Goal: Answer question/provide support: Share knowledge or assist other users

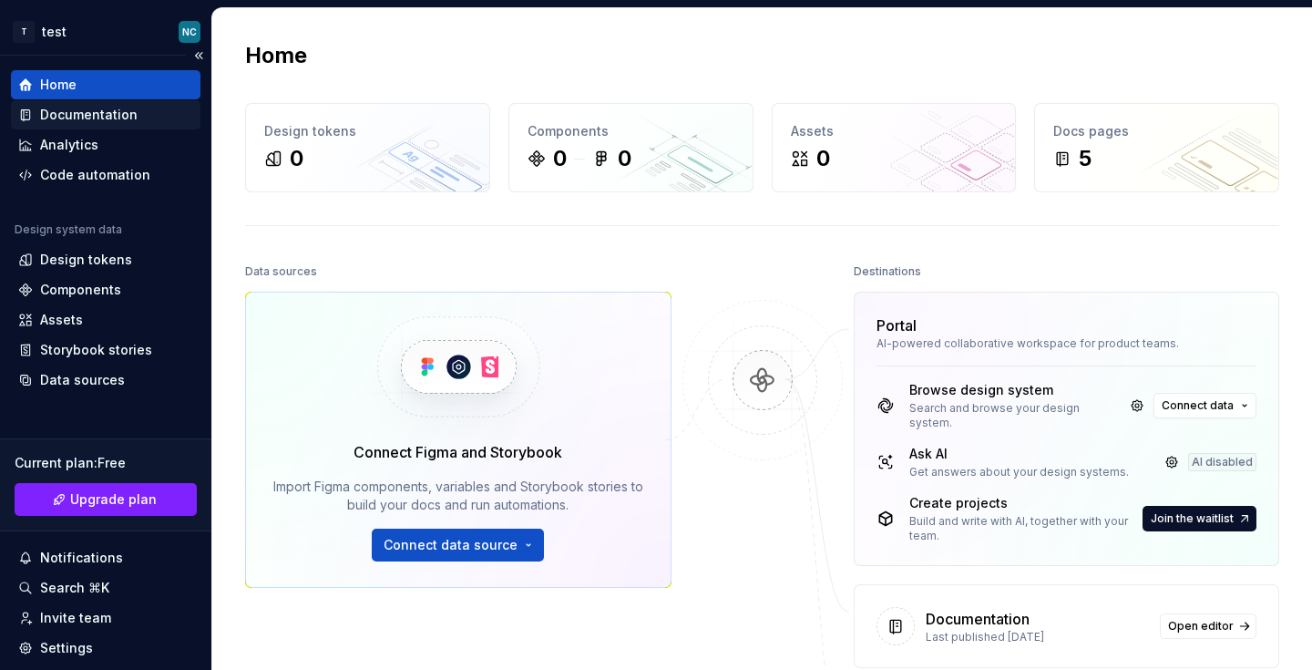
click at [129, 124] on div "Documentation" at bounding box center [106, 114] width 190 height 29
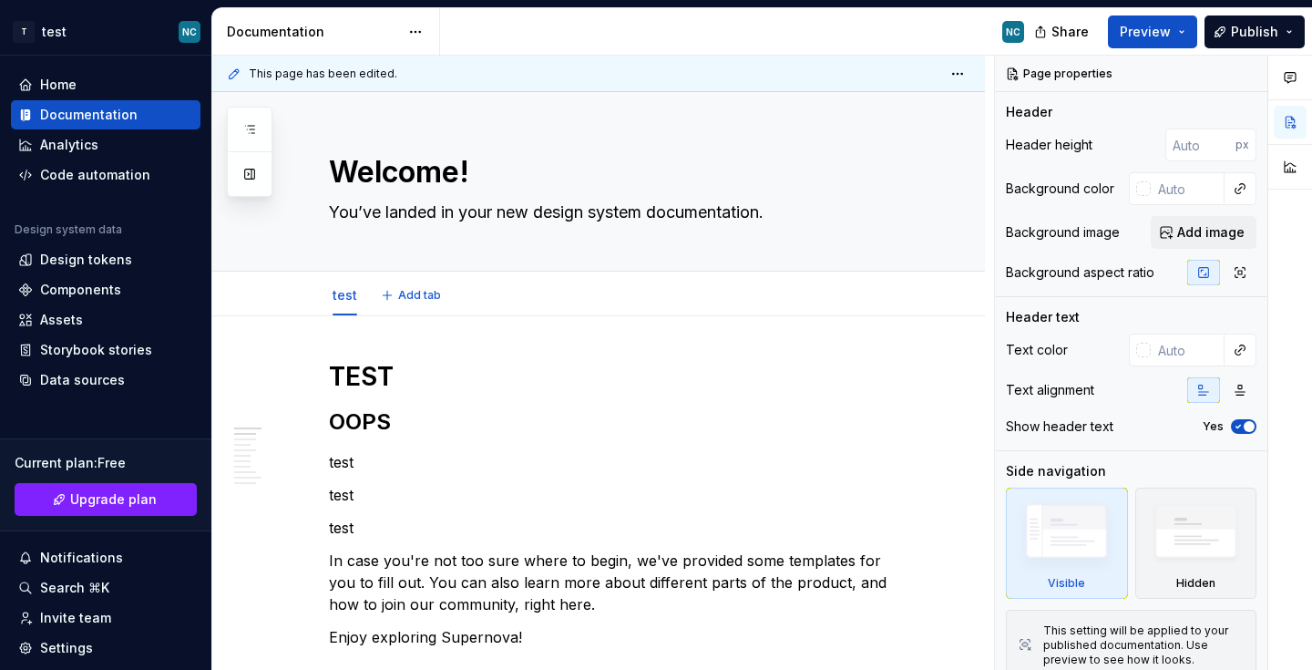
type textarea "*"
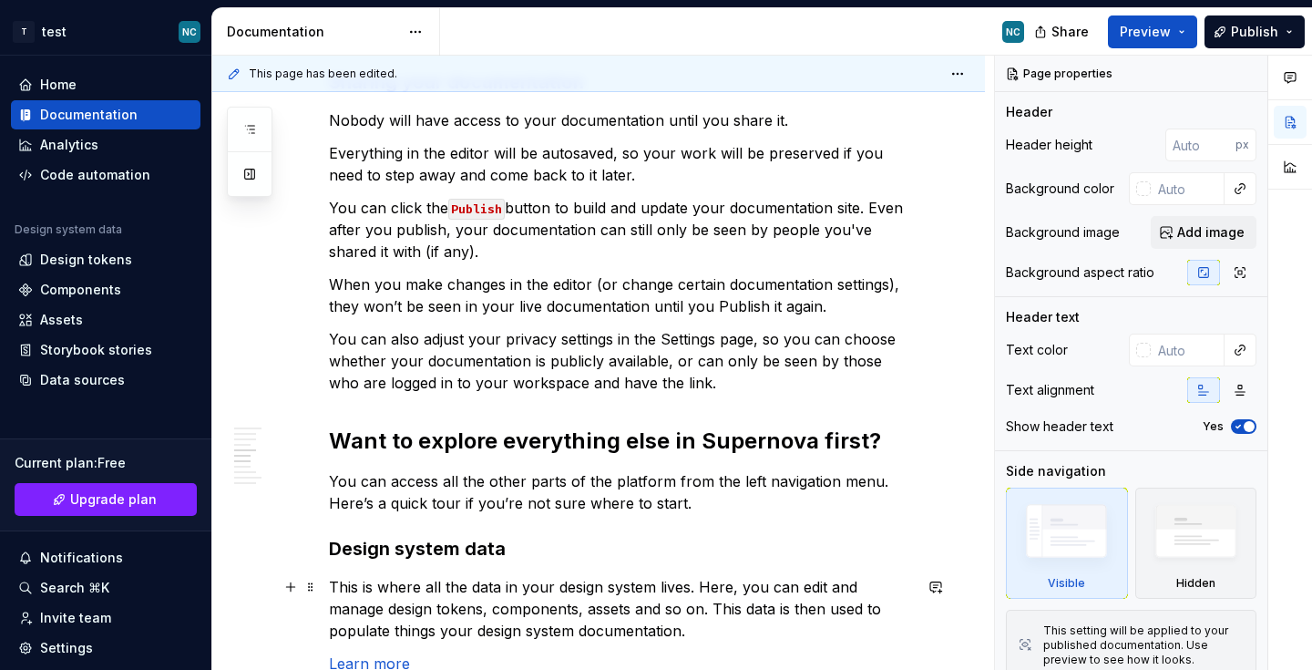
scroll to position [1280, 0]
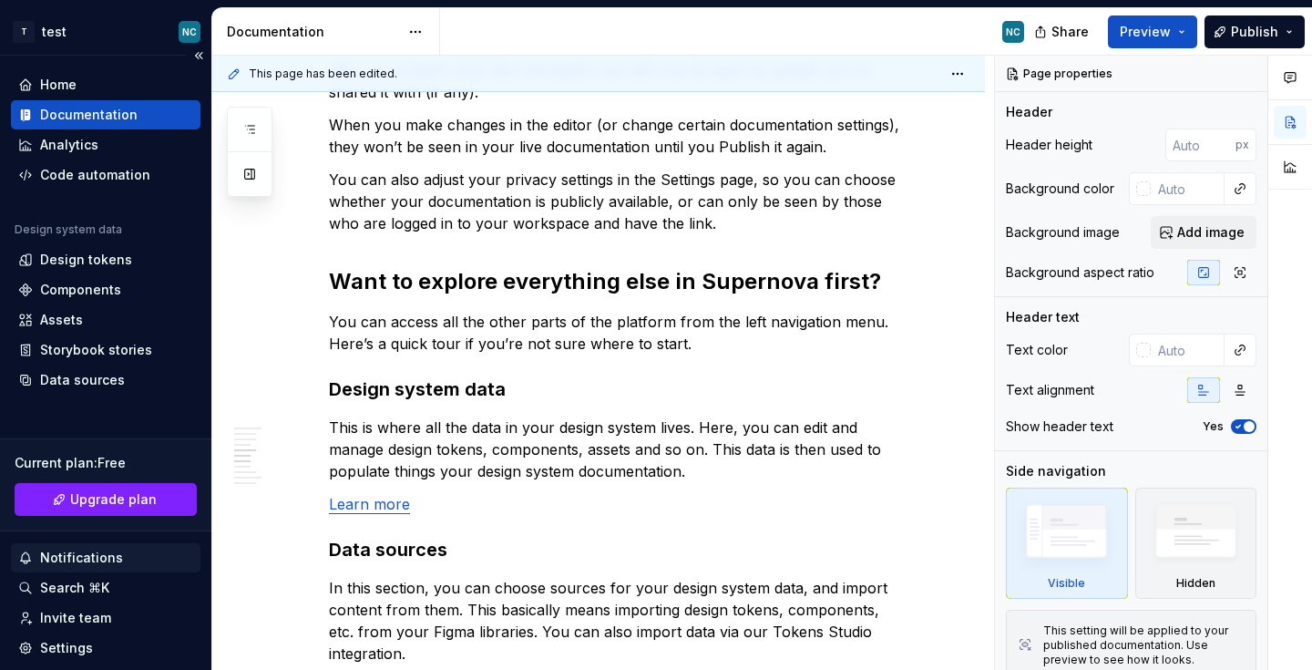
click at [91, 551] on div "Notifications" at bounding box center [81, 558] width 83 height 18
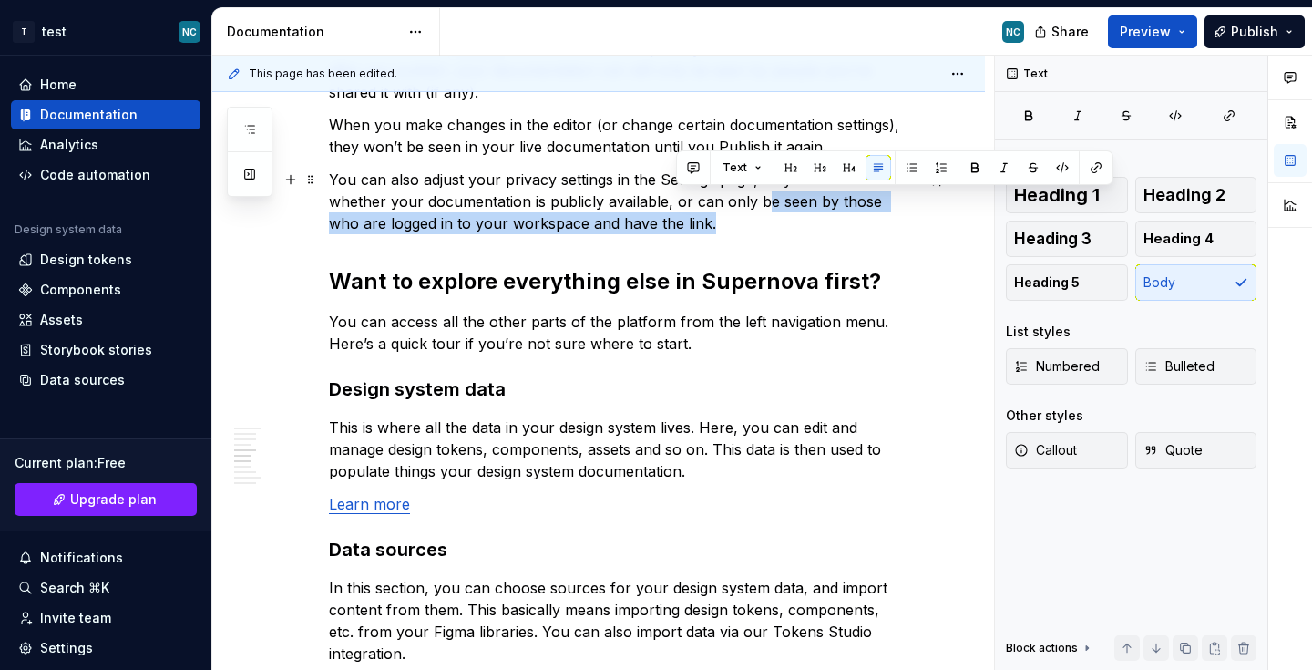
drag, startPoint x: 760, startPoint y: 204, endPoint x: 867, endPoint y: 218, distance: 107.5
click at [867, 218] on html "T test NC Home Documentation Analytics Code automation Design system data Desig…" at bounding box center [656, 335] width 1312 height 670
click at [693, 172] on button "button" at bounding box center [694, 168] width 26 height 26
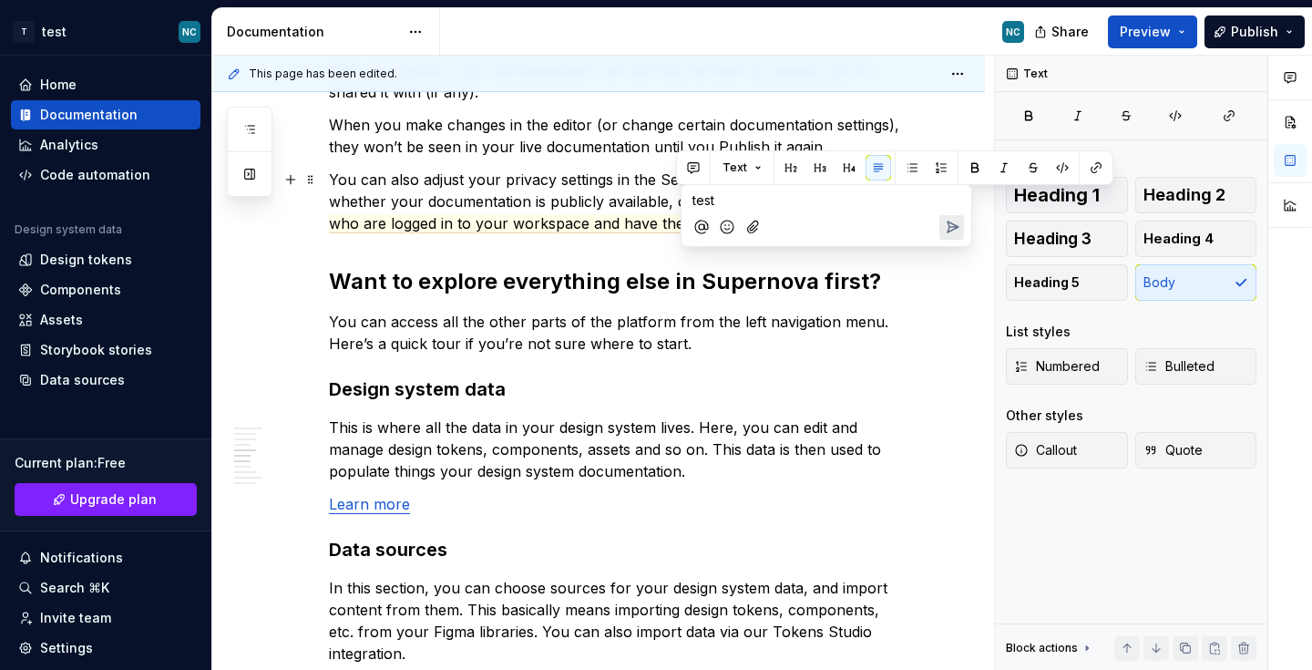
click at [949, 224] on icon "Send" at bounding box center [953, 226] width 11 height 11
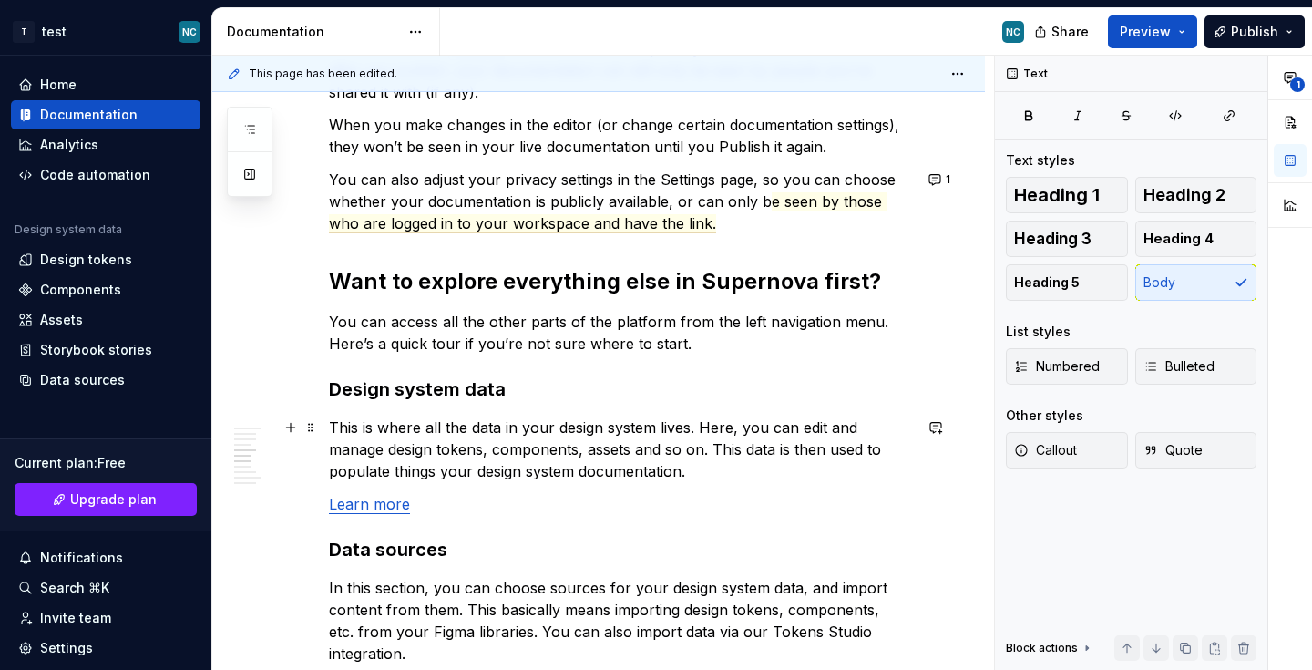
drag, startPoint x: 516, startPoint y: 426, endPoint x: 598, endPoint y: 459, distance: 88.7
click at [598, 459] on p "This is where all the data in your design system lives. Here, you can edit and …" at bounding box center [620, 449] width 583 height 66
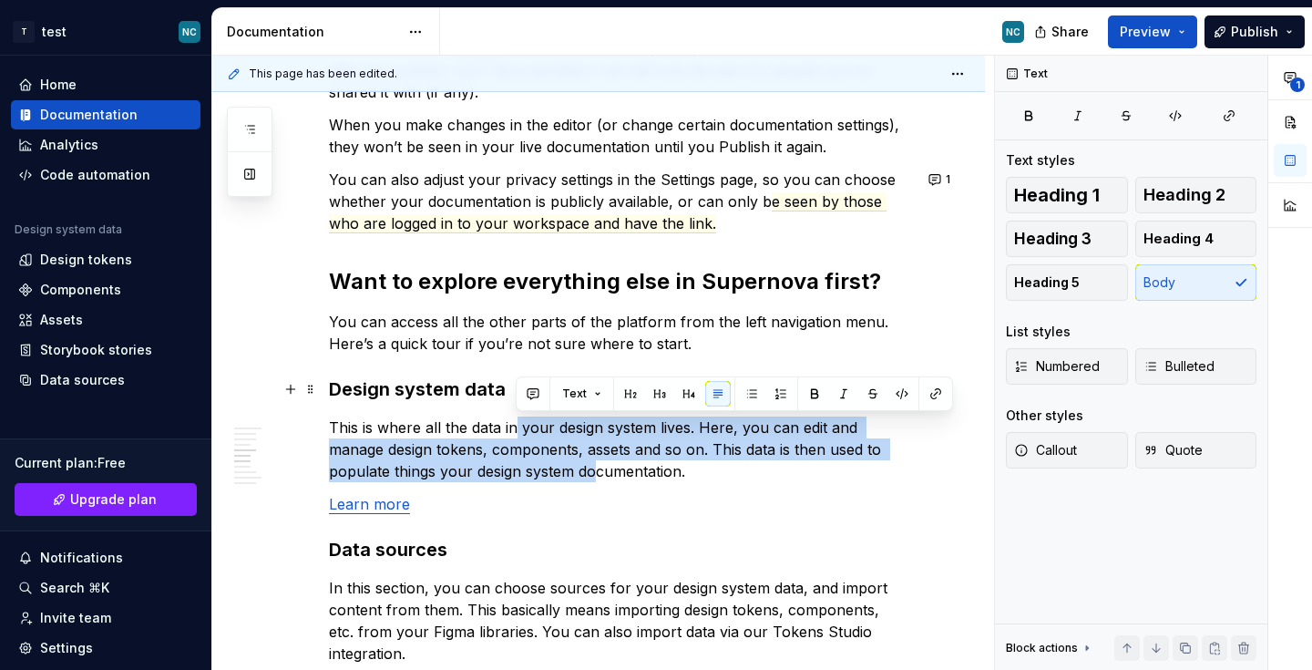
click at [525, 394] on h3 "Design system data" at bounding box center [620, 389] width 583 height 26
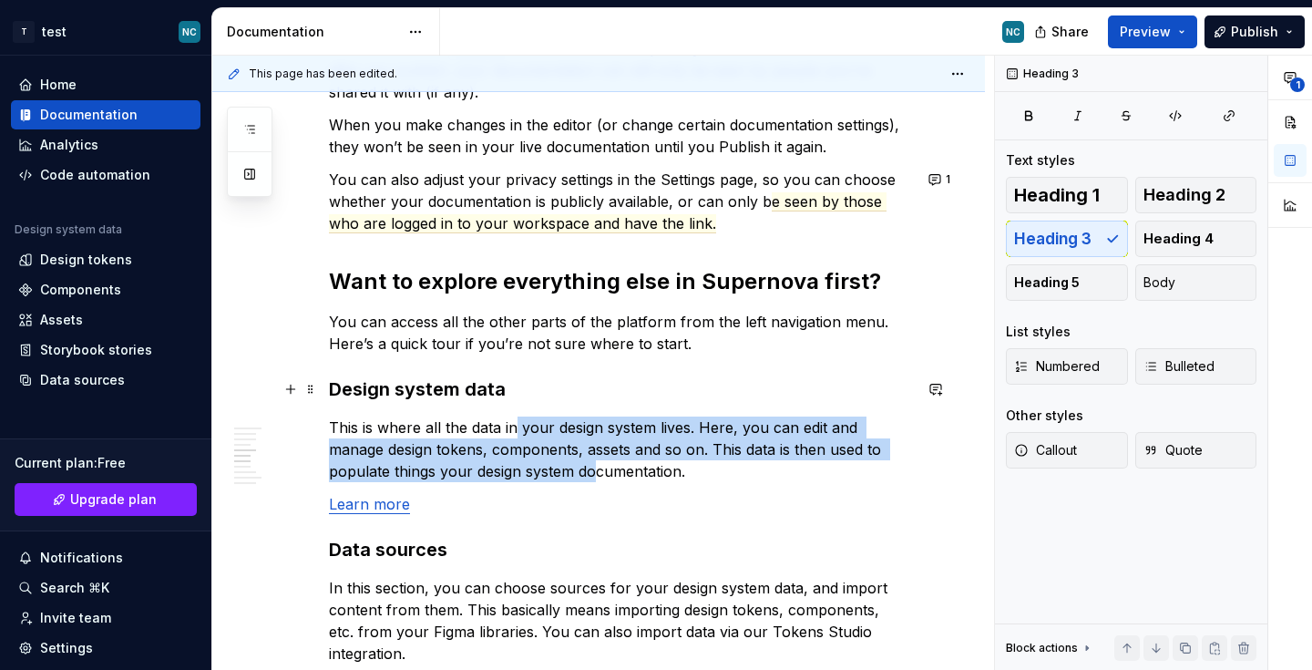
click at [533, 394] on h3 "Design system data" at bounding box center [620, 389] width 583 height 26
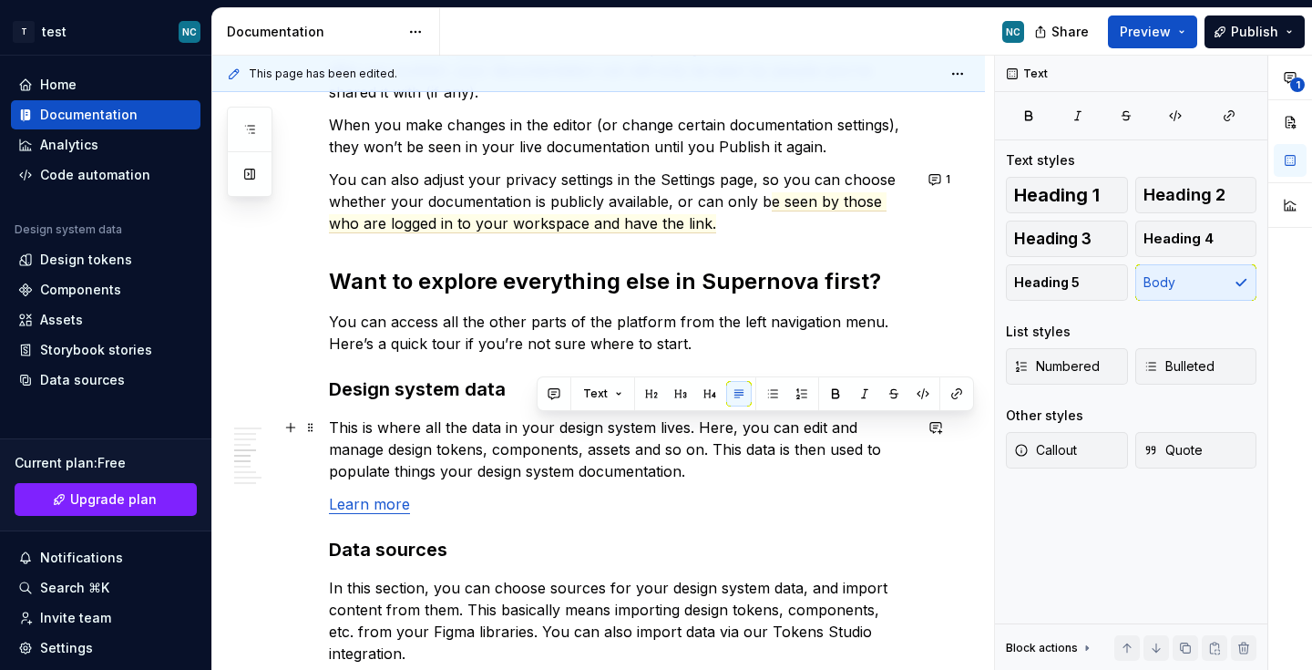
drag, startPoint x: 537, startPoint y: 418, endPoint x: 561, endPoint y: 450, distance: 40.3
click at [567, 456] on p "This is where all the data in your design system lives. Here, you can edit and …" at bounding box center [620, 449] width 583 height 66
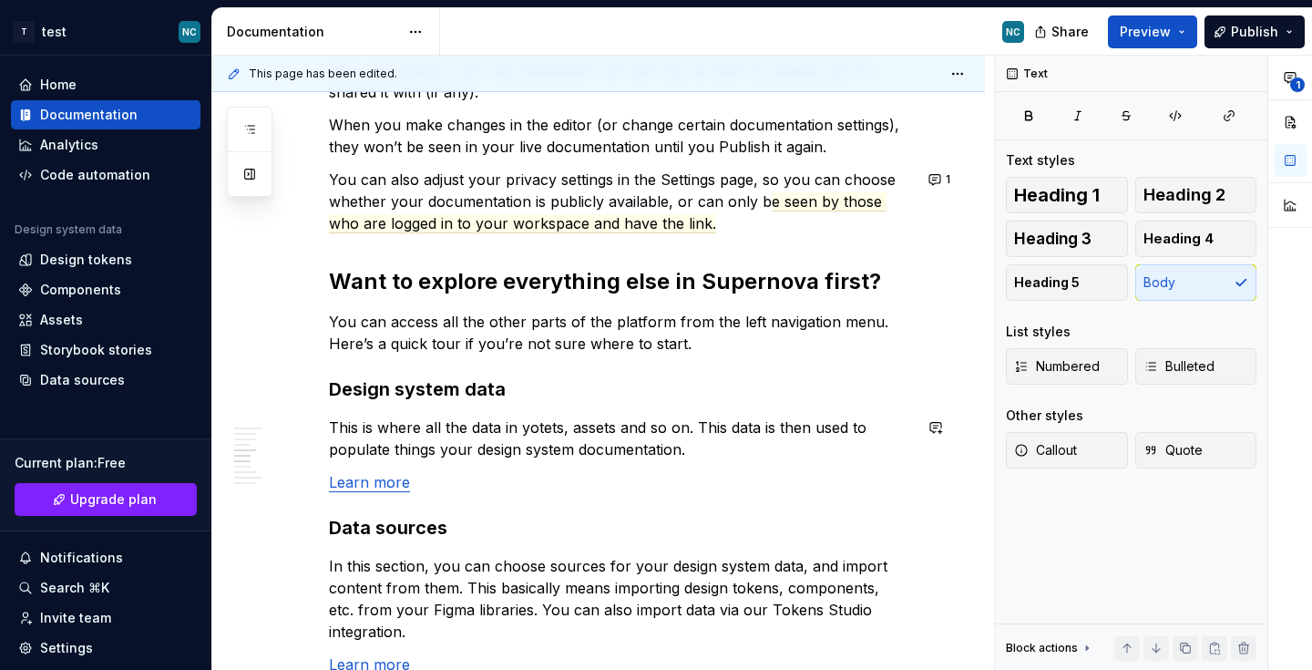
click at [561, 450] on p "This is where all the data in yotets, assets and so on. This data is then used …" at bounding box center [620, 438] width 583 height 44
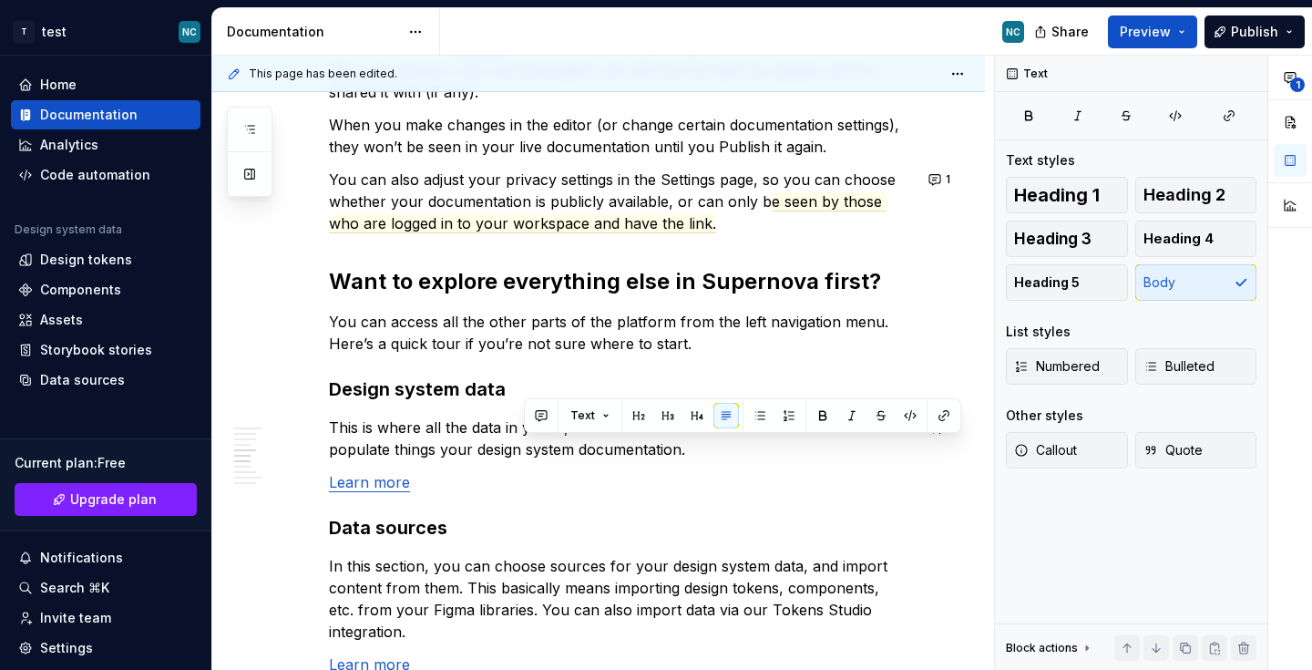
click at [561, 450] on p "This is where all the data in yotets, assets and so on. This data is then used …" at bounding box center [620, 438] width 583 height 44
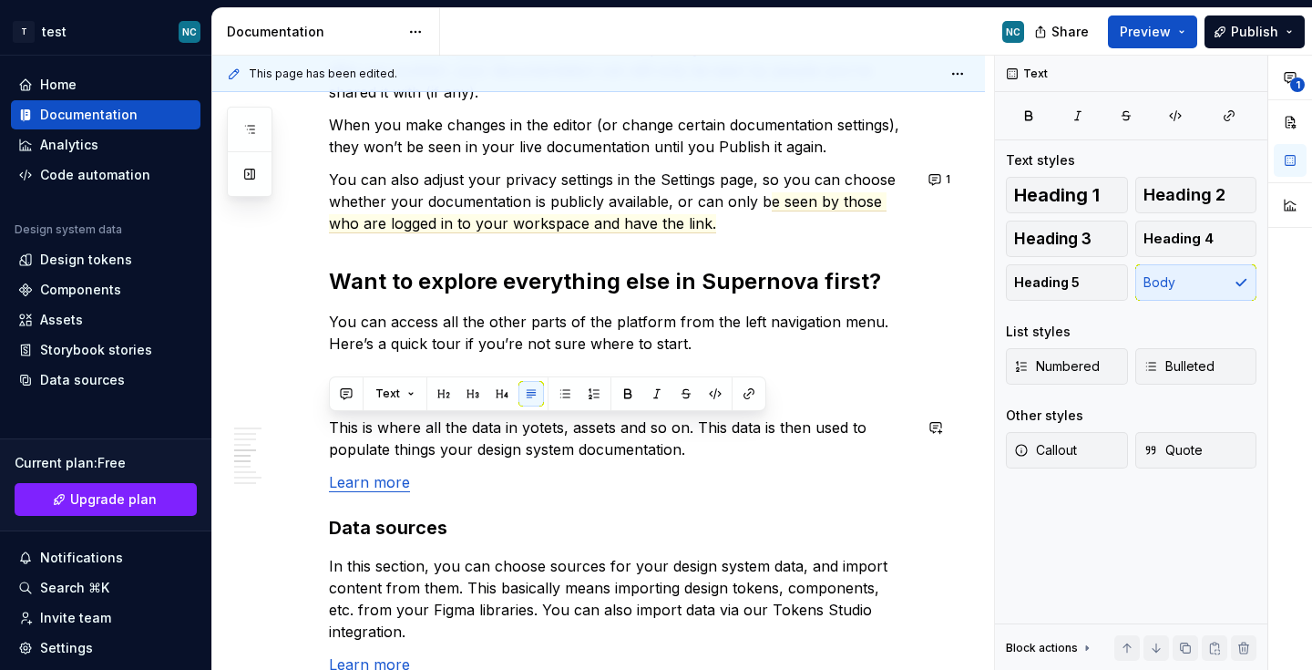
click at [561, 450] on p "This is where all the data in yotets, assets and so on. This data is then used …" at bounding box center [620, 438] width 583 height 44
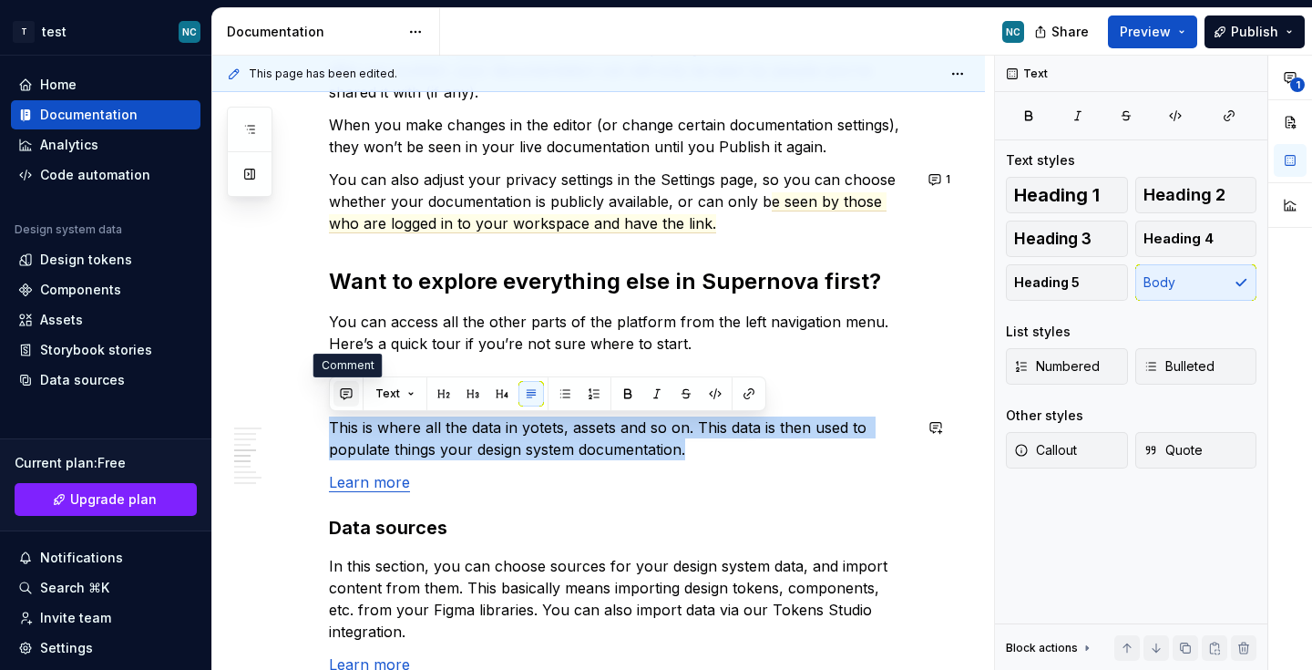
click at [347, 392] on button "button" at bounding box center [347, 394] width 26 height 26
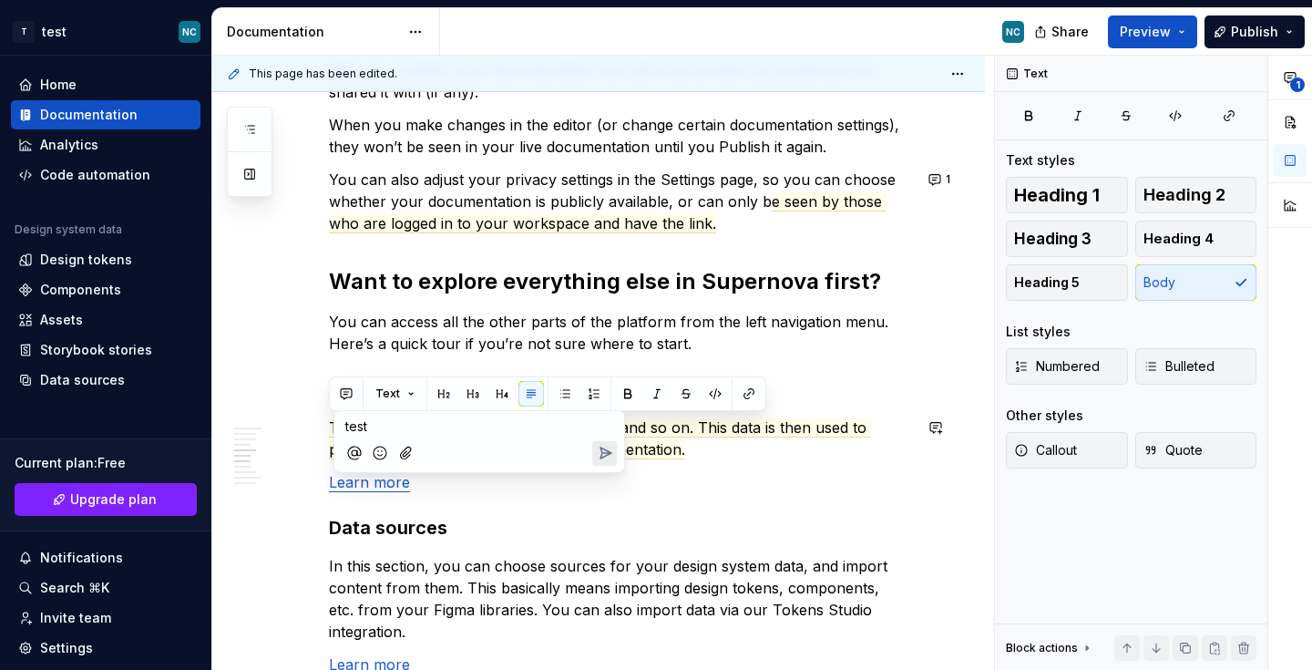
click at [608, 456] on icon "Send" at bounding box center [605, 453] width 18 height 18
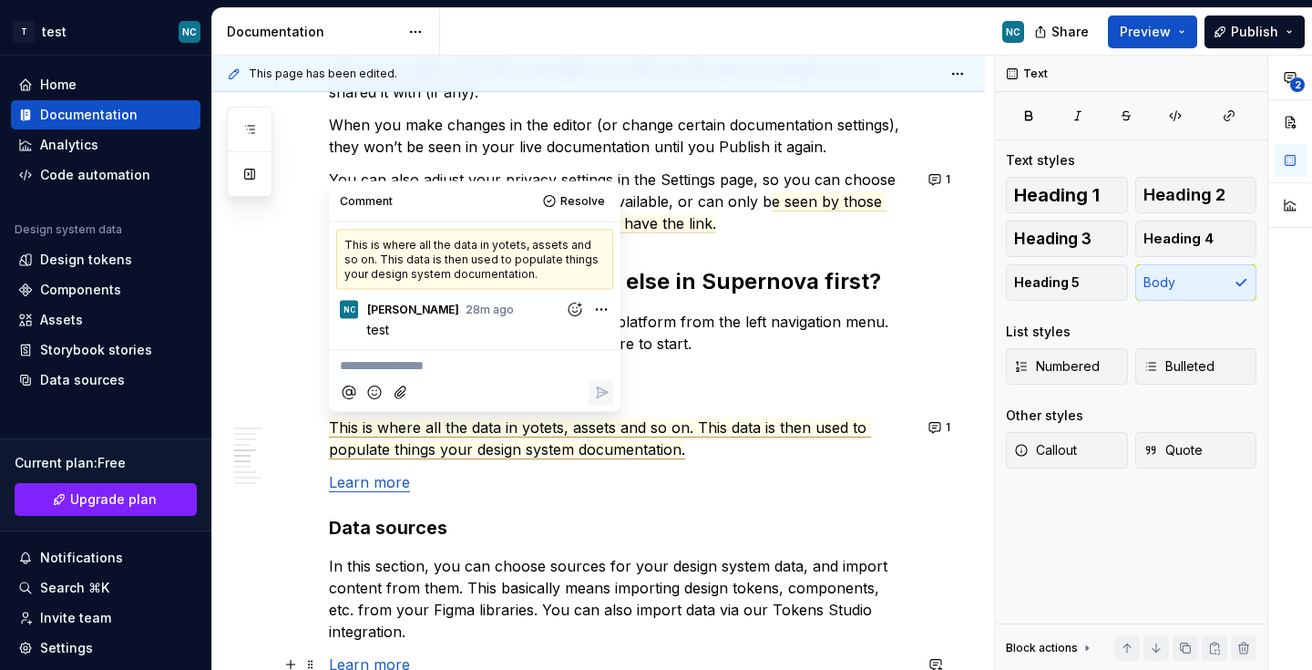
type textarea "*"
